Goal: Information Seeking & Learning: Understand process/instructions

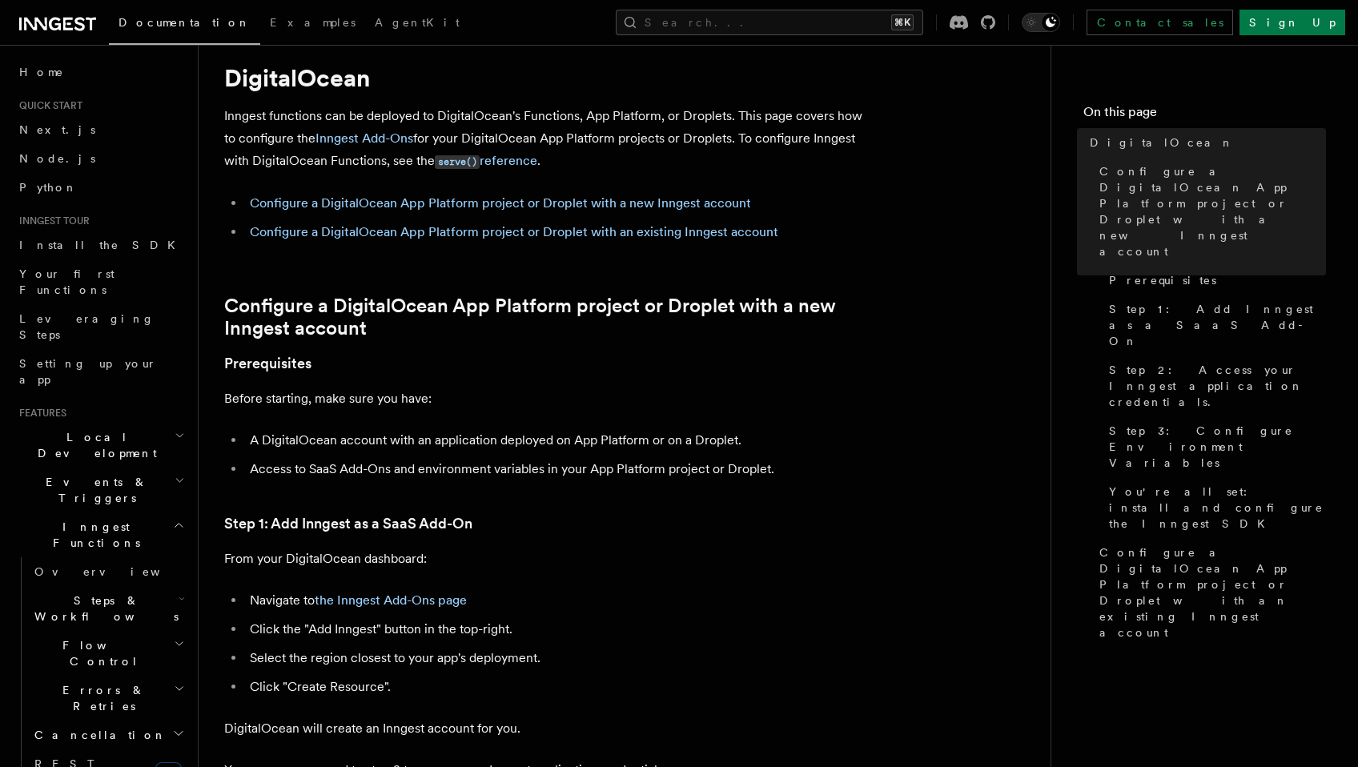
scroll to position [47, 0]
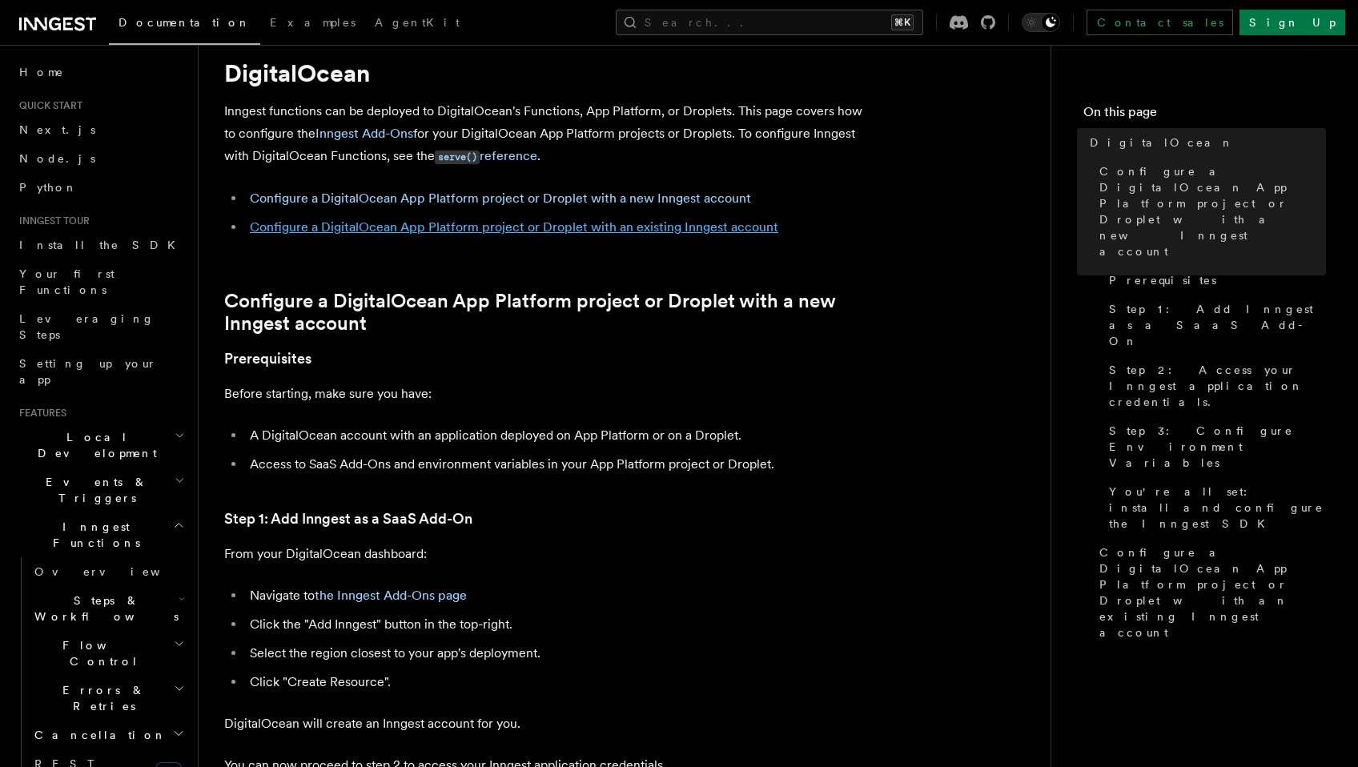
click at [641, 231] on link "Configure a DigitalOcean App Platform project or Droplet with an existing Innge…" at bounding box center [514, 226] width 529 height 15
click at [681, 227] on link "Configure a DigitalOcean App Platform project or Droplet with an existing Innge…" at bounding box center [514, 226] width 529 height 15
click at [674, 195] on link "Configure a DigitalOcean App Platform project or Droplet with a new Inngest acc…" at bounding box center [500, 198] width 501 height 15
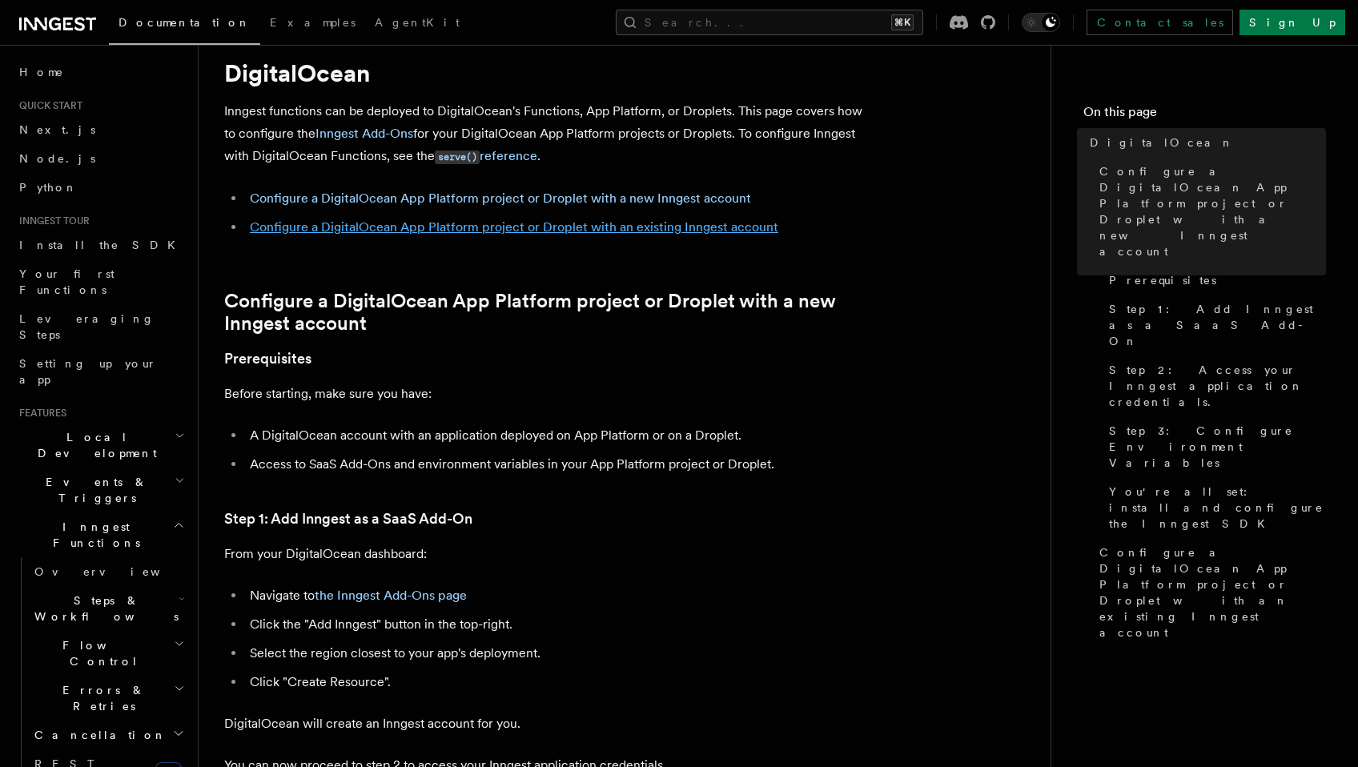
click at [674, 223] on link "Configure a DigitalOcean App Platform project or Droplet with an existing Innge…" at bounding box center [514, 226] width 529 height 15
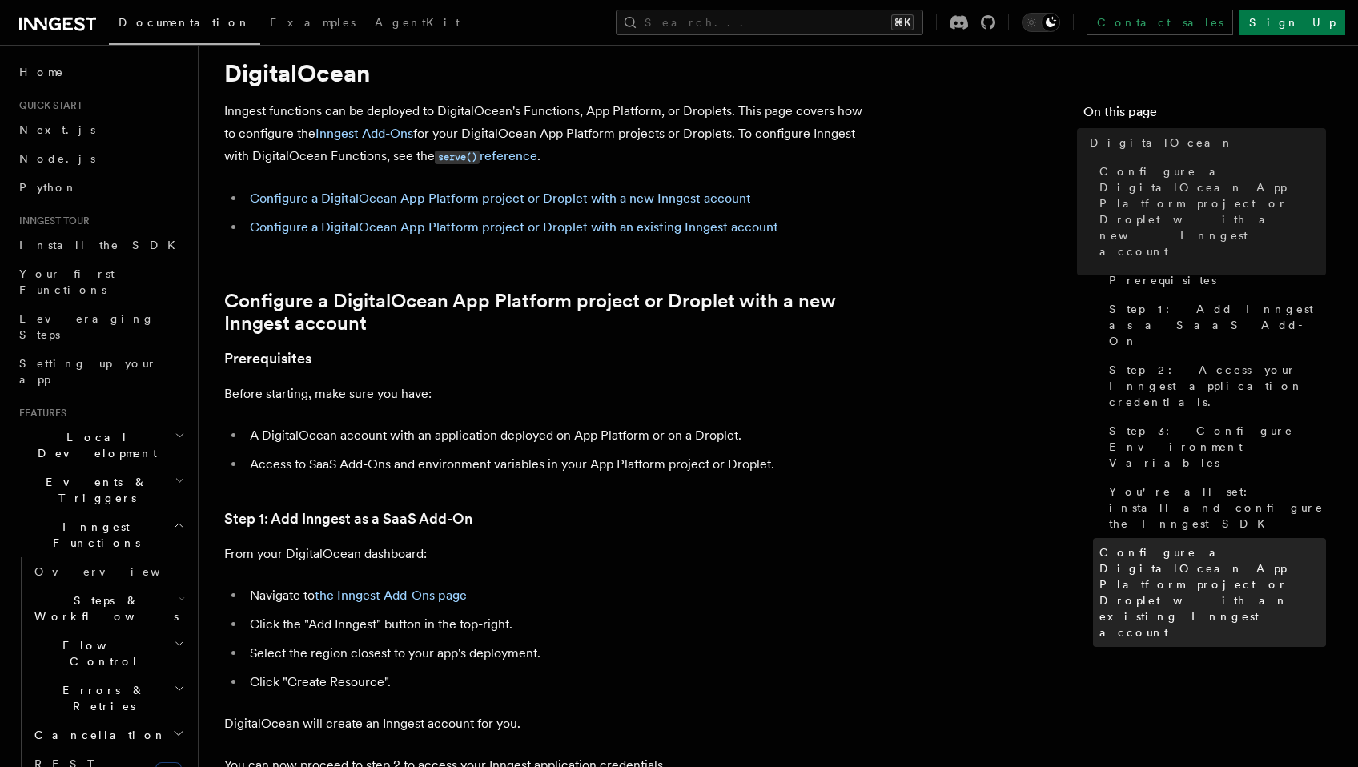
click at [1104, 545] on span "Configure a DigitalOcean App Platform project or Droplet with an existing Innge…" at bounding box center [1213, 593] width 227 height 96
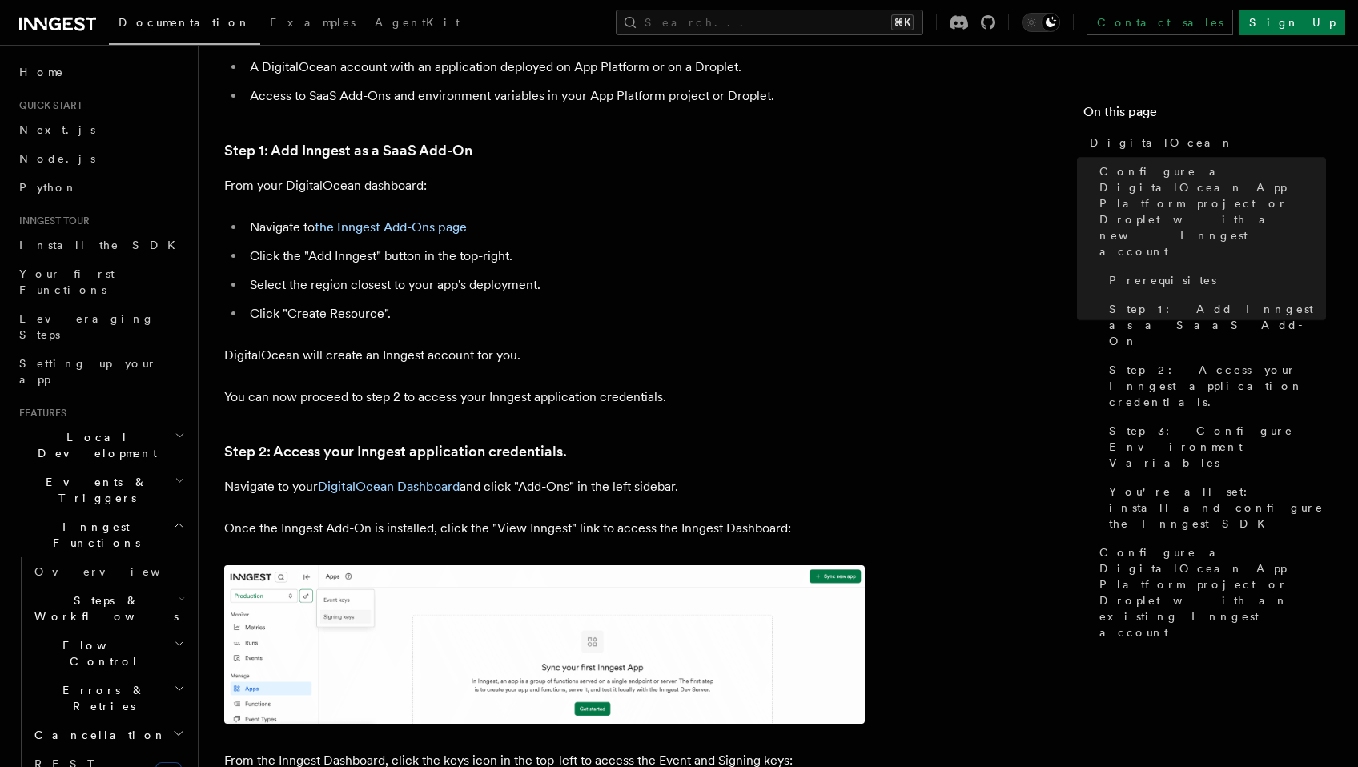
scroll to position [583, 0]
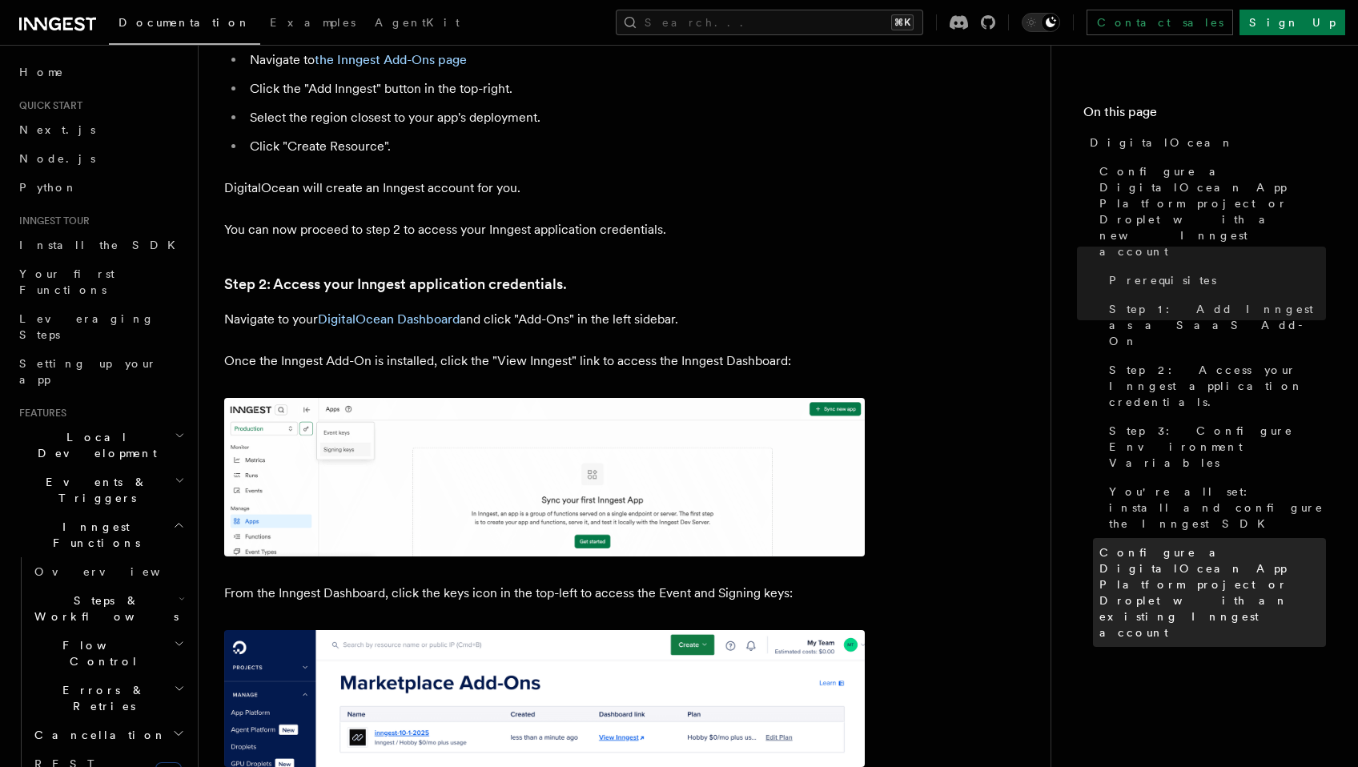
click at [1179, 545] on span "Configure a DigitalOcean App Platform project or Droplet with an existing Innge…" at bounding box center [1213, 593] width 227 height 96
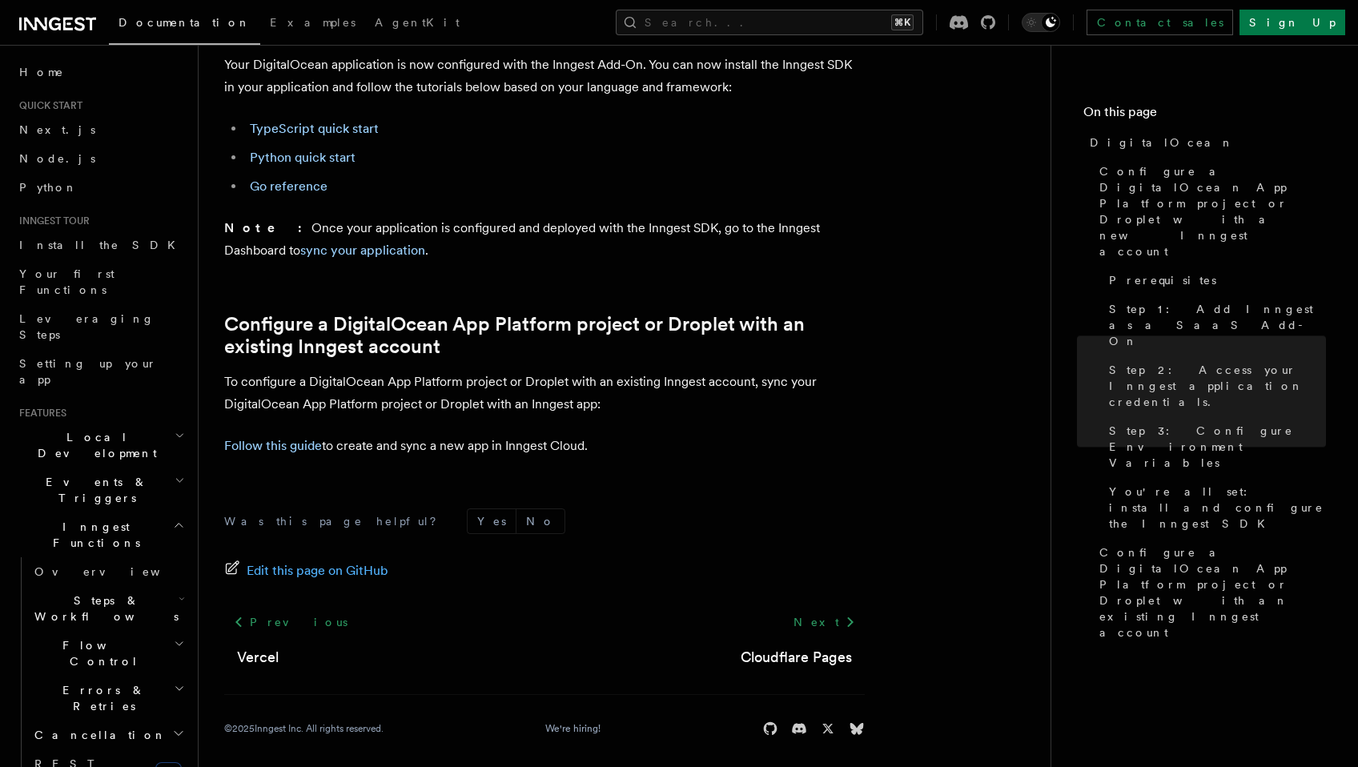
scroll to position [1605, 0]
